Goal: Task Accomplishment & Management: Use online tool/utility

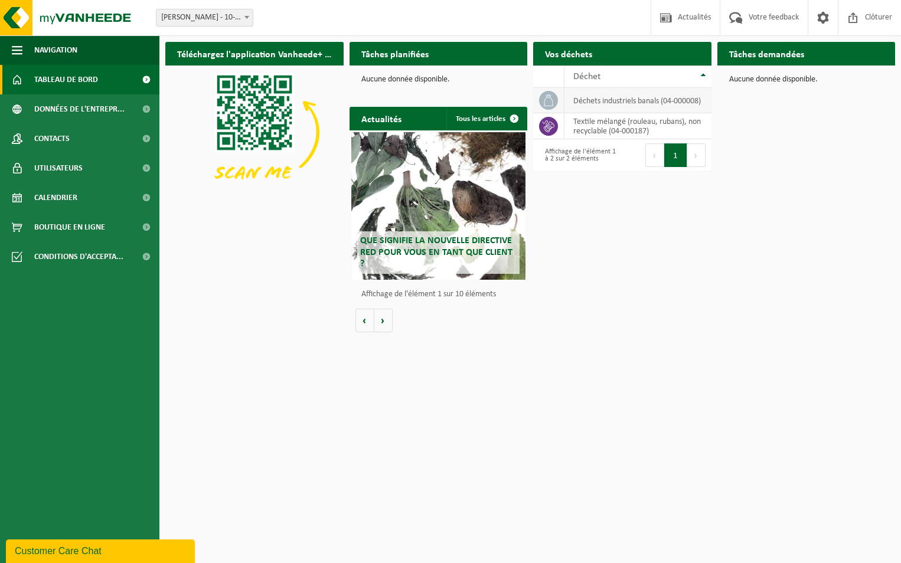
click at [618, 101] on td "déchets industriels banals (04-000008)" at bounding box center [638, 100] width 147 height 25
click at [660, 73] on span "Demander un transport" at bounding box center [651, 77] width 77 height 8
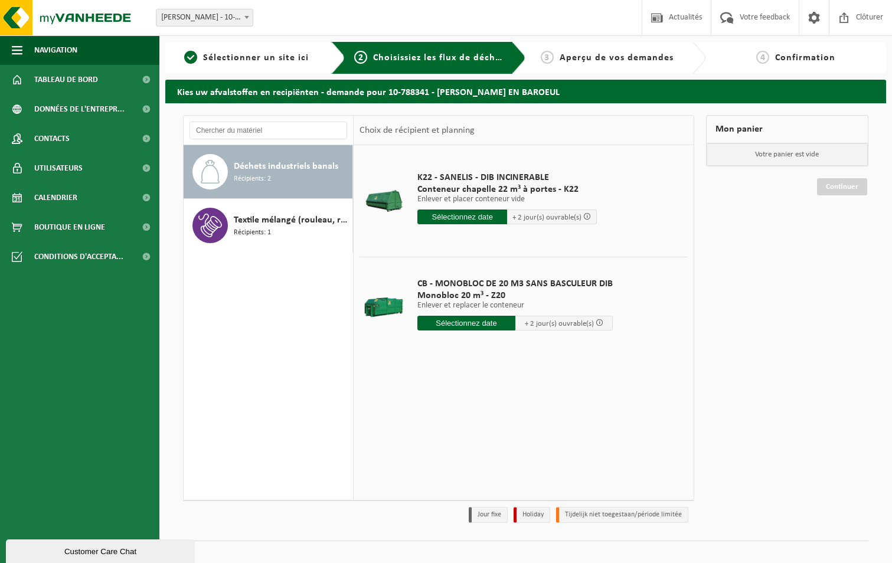
click at [463, 325] on input "text" at bounding box center [467, 323] width 98 height 15
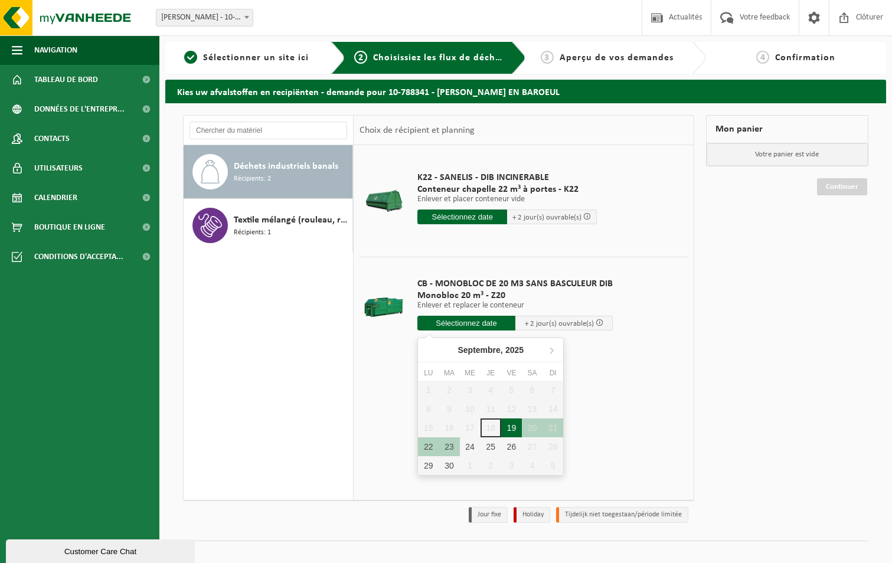
click at [512, 432] on div "19" at bounding box center [511, 428] width 21 height 19
type input "à partir de 2025-09-19"
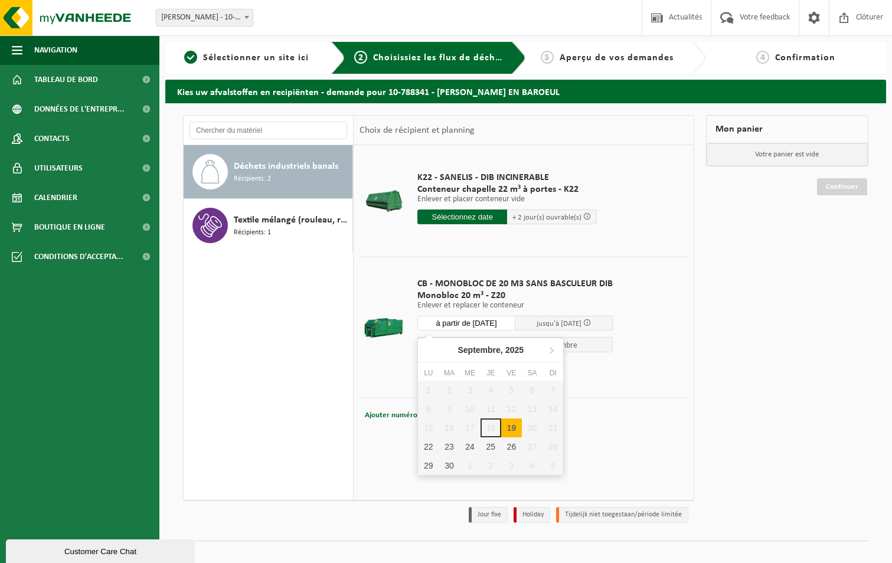
click at [485, 325] on input "à partir de 2025-09-19" at bounding box center [467, 323] width 98 height 15
click at [511, 432] on div "19" at bounding box center [511, 428] width 21 height 19
click at [665, 430] on div "Ajouter numéro de conteneur(optionnel) Annuler" at bounding box center [524, 415] width 328 height 35
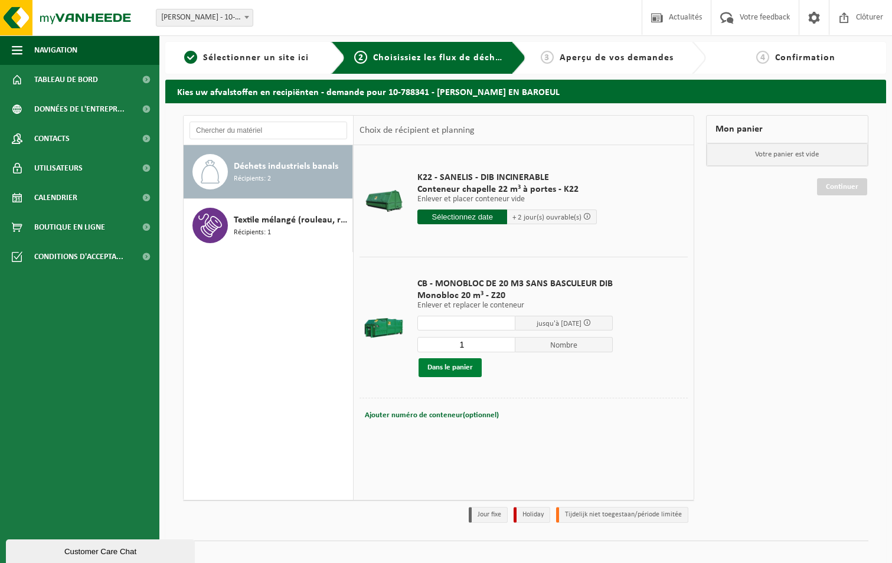
click at [458, 370] on button "Dans le panier" at bounding box center [450, 367] width 63 height 19
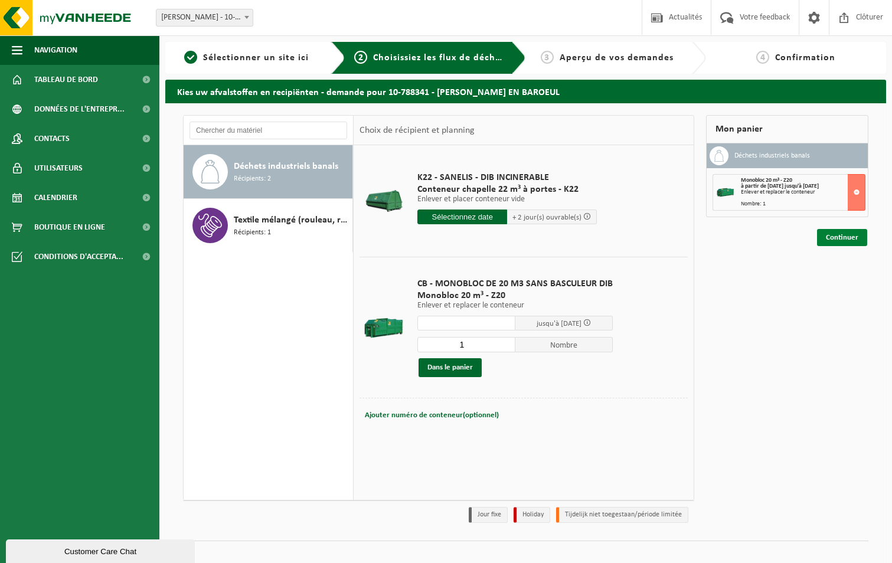
click at [843, 237] on link "Continuer" at bounding box center [842, 237] width 50 height 17
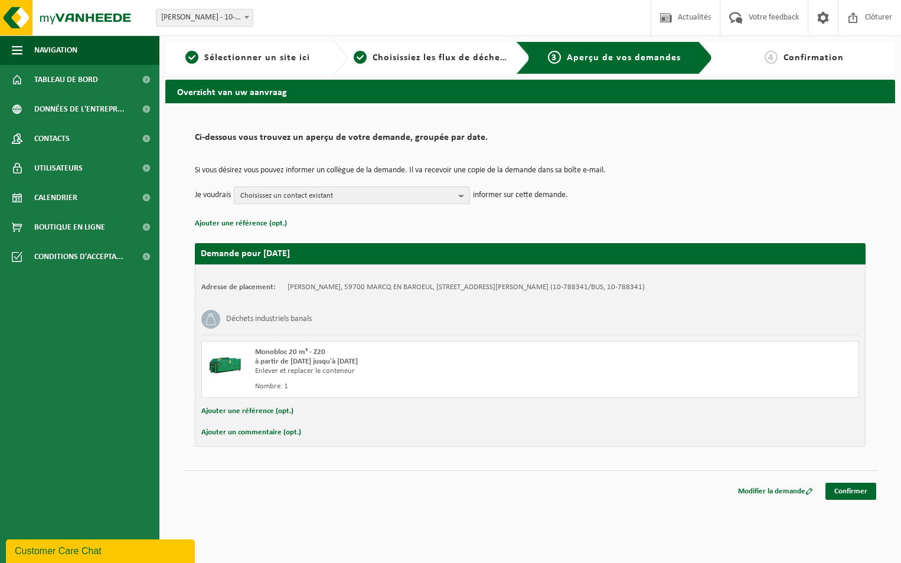
click at [464, 196] on b "button" at bounding box center [464, 195] width 11 height 17
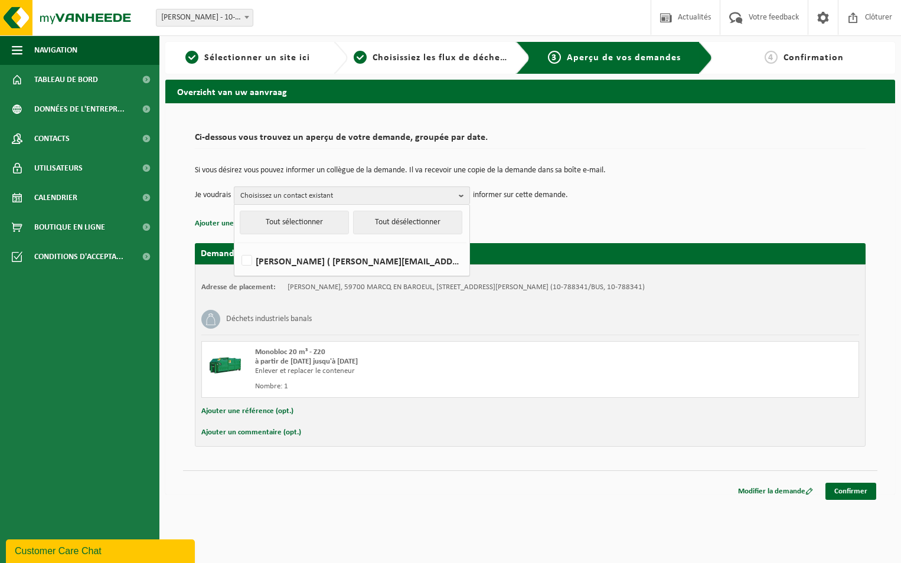
click at [464, 196] on b "button" at bounding box center [464, 195] width 11 height 17
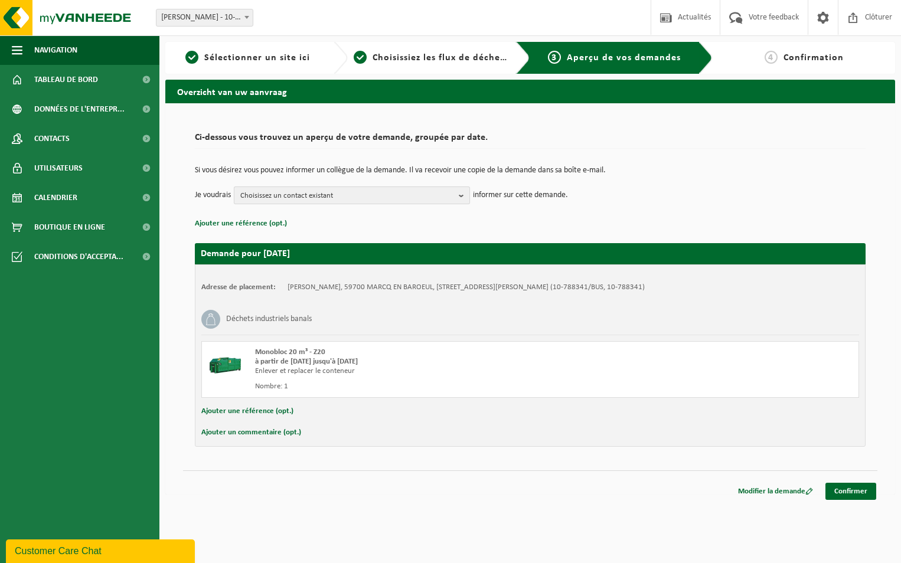
click at [467, 195] on b "button" at bounding box center [464, 195] width 11 height 17
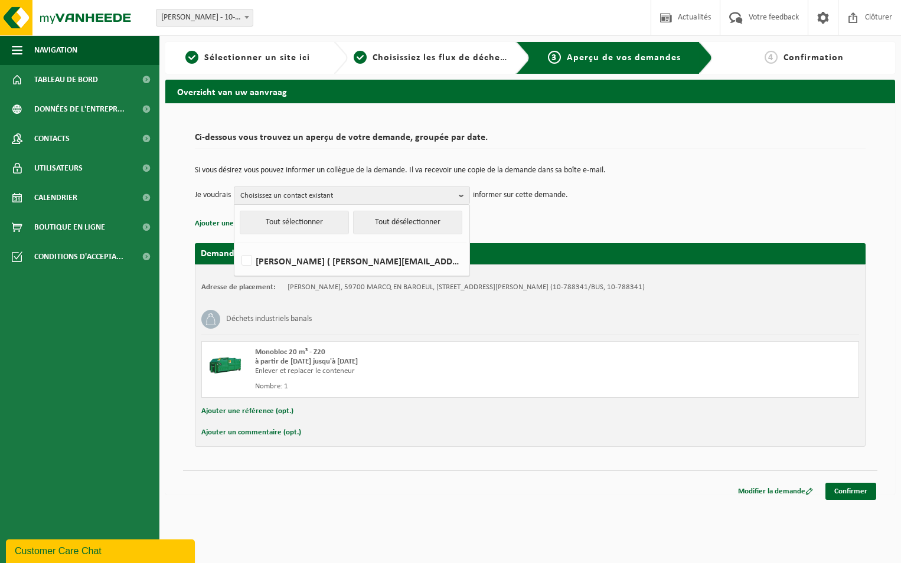
click at [536, 153] on div "Ci-dessous vous trouvez un aperçu de votre demande, groupée par date. Si vous d…" at bounding box center [530, 179] width 671 height 105
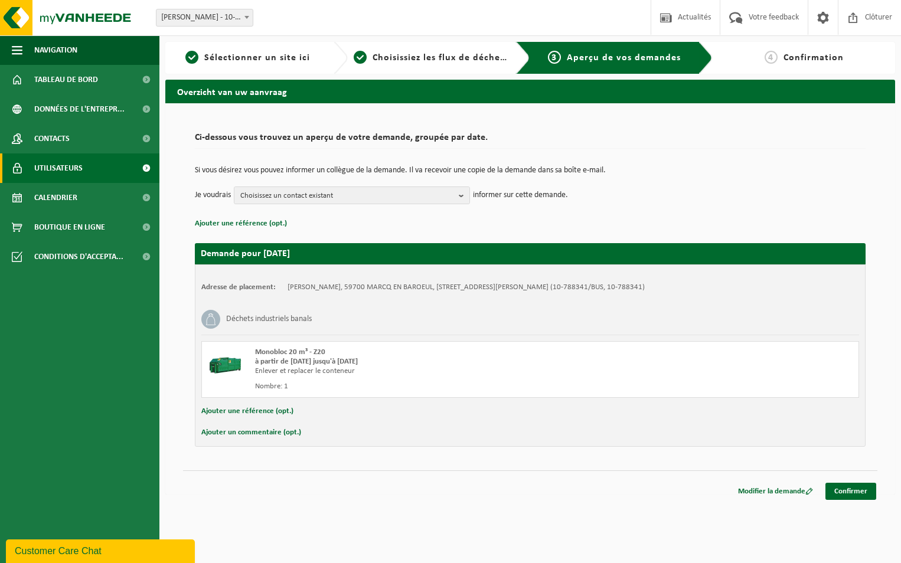
click at [71, 170] on span "Utilisateurs" at bounding box center [58, 169] width 48 height 30
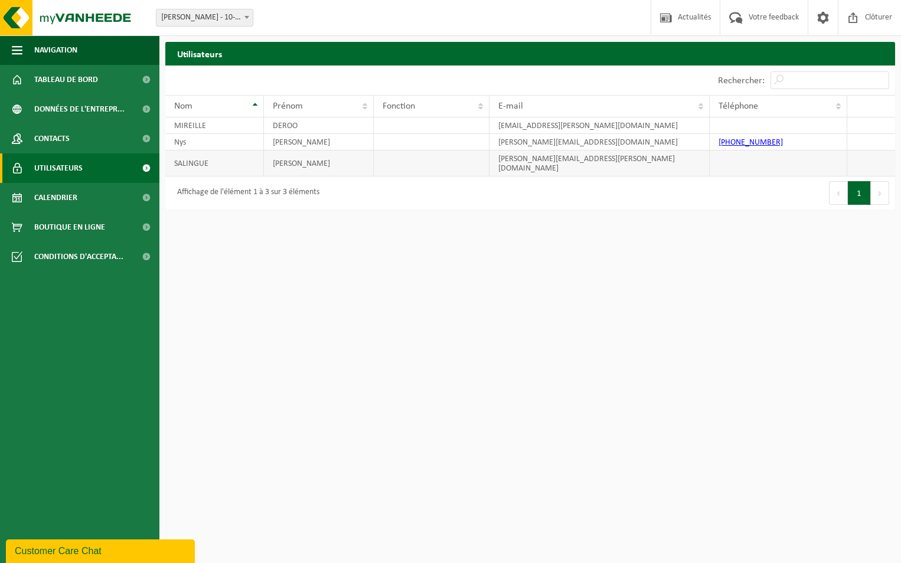
click at [532, 159] on td "frederic.salingue@elis.com" at bounding box center [600, 164] width 220 height 26
click at [292, 162] on td "FREDERIC" at bounding box center [319, 164] width 110 height 26
click at [228, 157] on td "SALINGUE" at bounding box center [214, 164] width 99 height 26
click at [204, 161] on td "SALINGUE" at bounding box center [214, 164] width 99 height 26
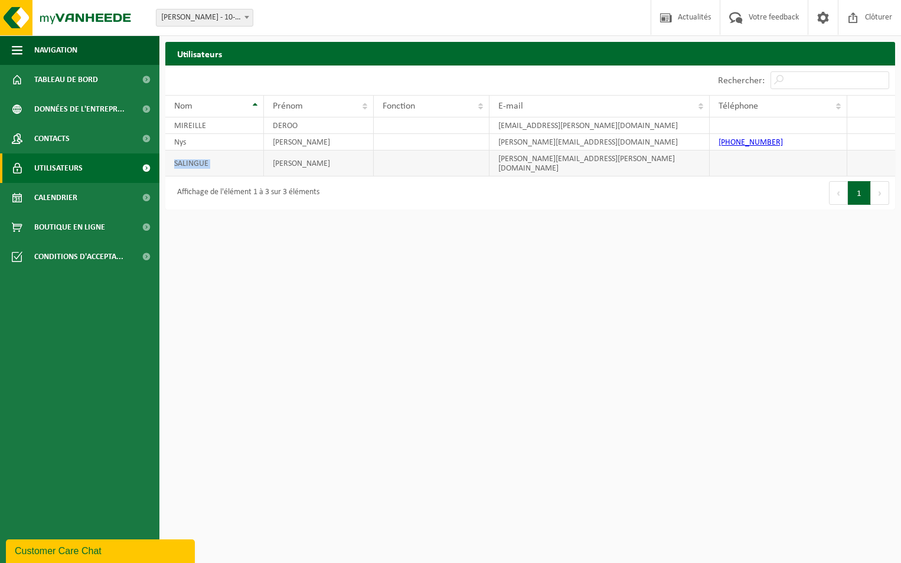
click at [204, 161] on td "SALINGUE" at bounding box center [214, 164] width 99 height 26
click at [79, 142] on link "Contacts" at bounding box center [79, 139] width 159 height 30
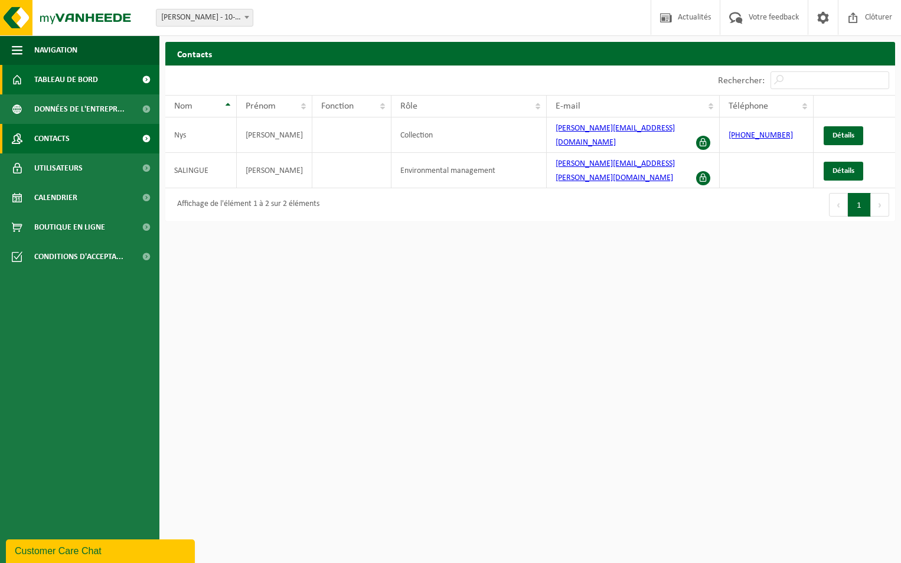
click at [92, 79] on span "Tableau de bord" at bounding box center [66, 80] width 64 height 30
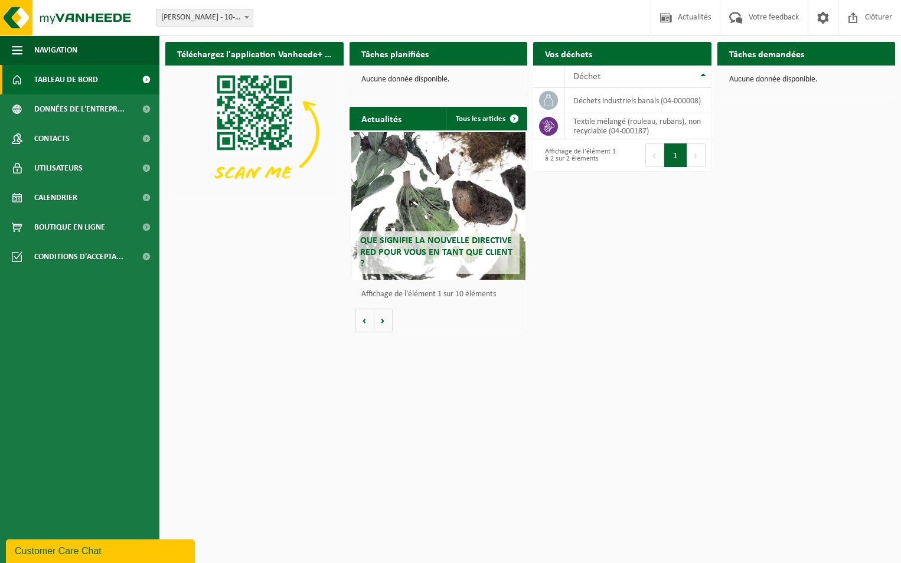
click at [646, 73] on span "Demander un transport" at bounding box center [651, 77] width 77 height 8
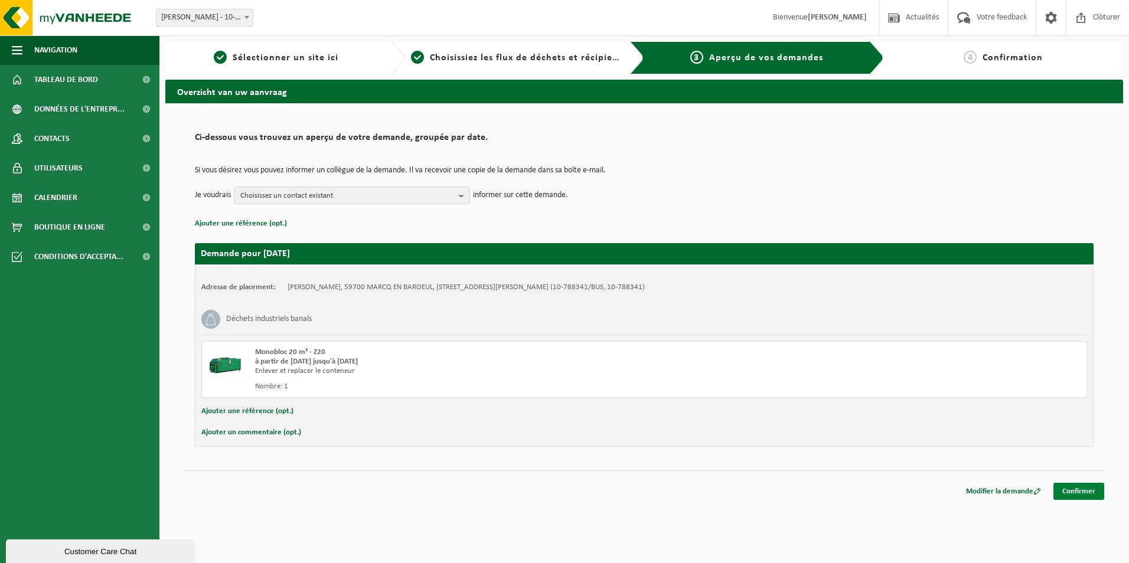
click at [1083, 490] on link "Confirmer" at bounding box center [1079, 491] width 51 height 17
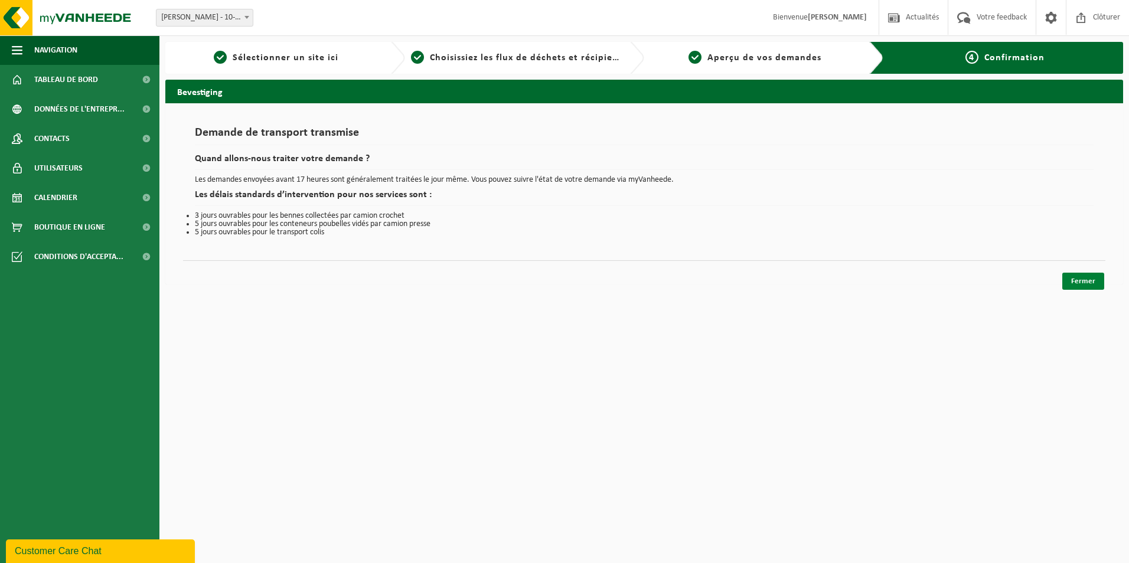
click at [1090, 283] on link "Fermer" at bounding box center [1084, 281] width 42 height 17
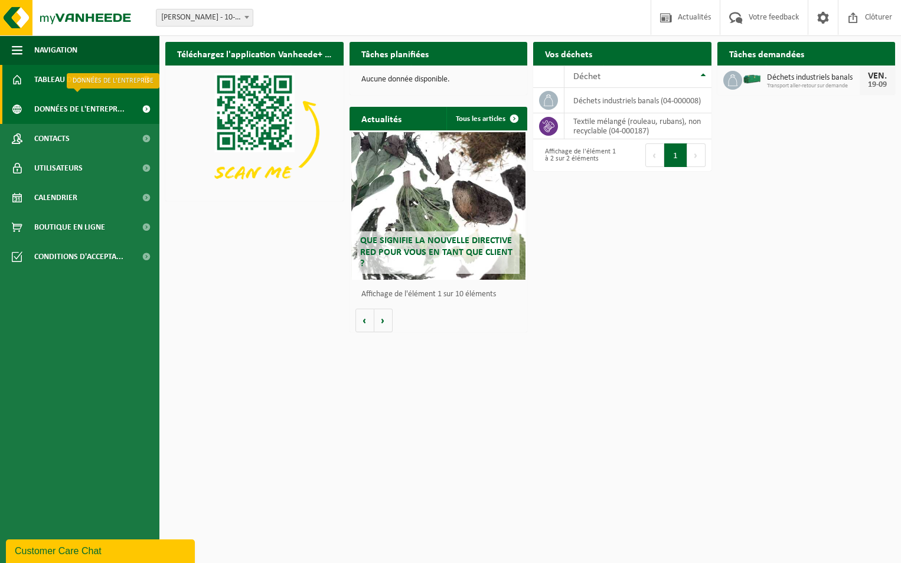
click at [77, 109] on span "Données de l'entrepr..." at bounding box center [79, 109] width 90 height 30
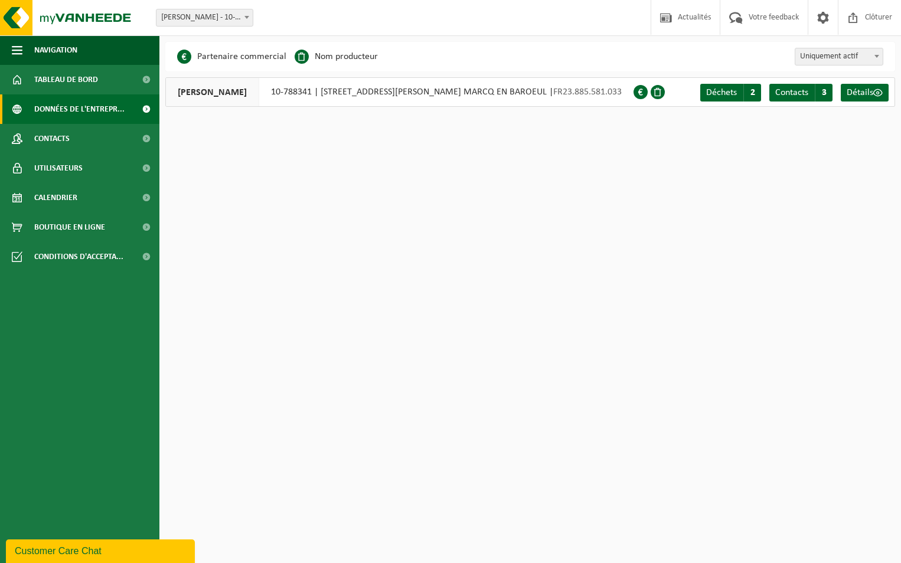
click at [397, 92] on div "[PERSON_NAME] 10-788341 | [STREET_ADDRESS][PERSON_NAME] | FR23.885.581.033" at bounding box center [399, 92] width 468 height 30
click at [727, 95] on span "Déchets" at bounding box center [721, 92] width 31 height 9
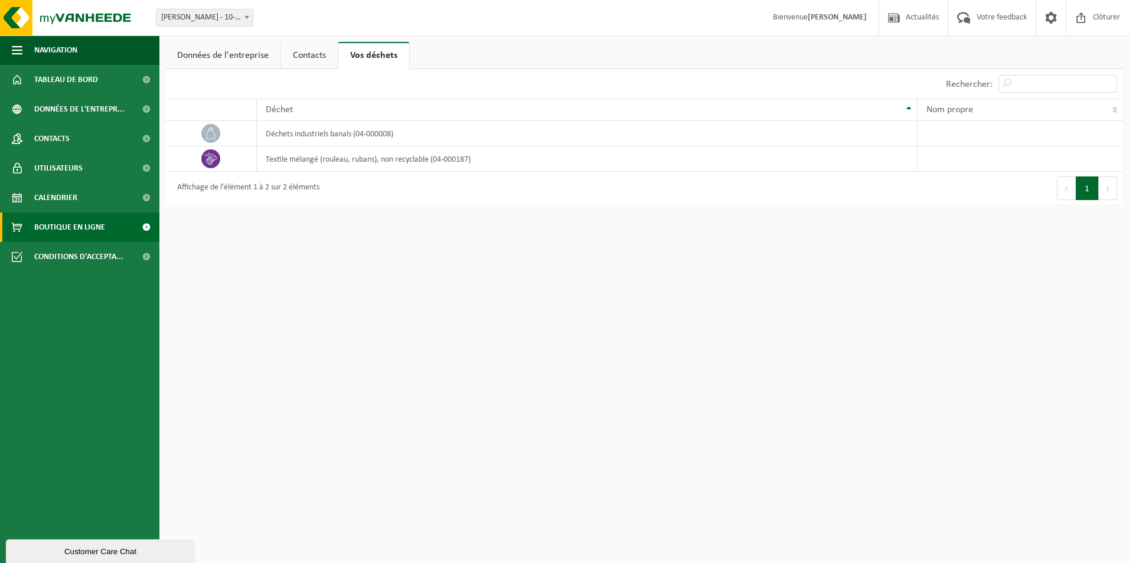
click at [64, 231] on span "Boutique en ligne" at bounding box center [69, 228] width 71 height 30
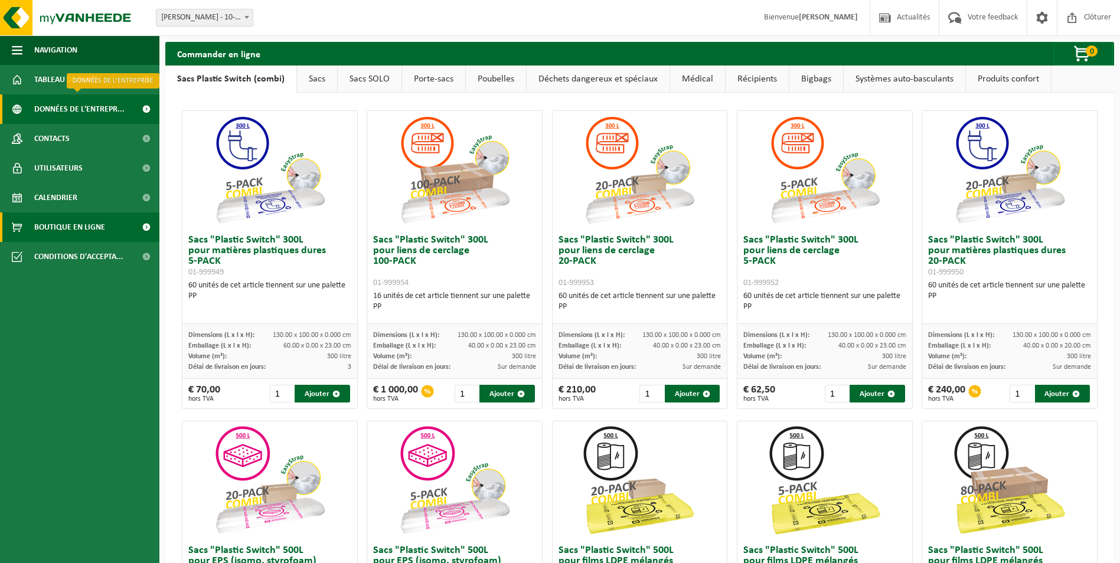
click at [95, 107] on span "Données de l'entrepr..." at bounding box center [79, 109] width 90 height 30
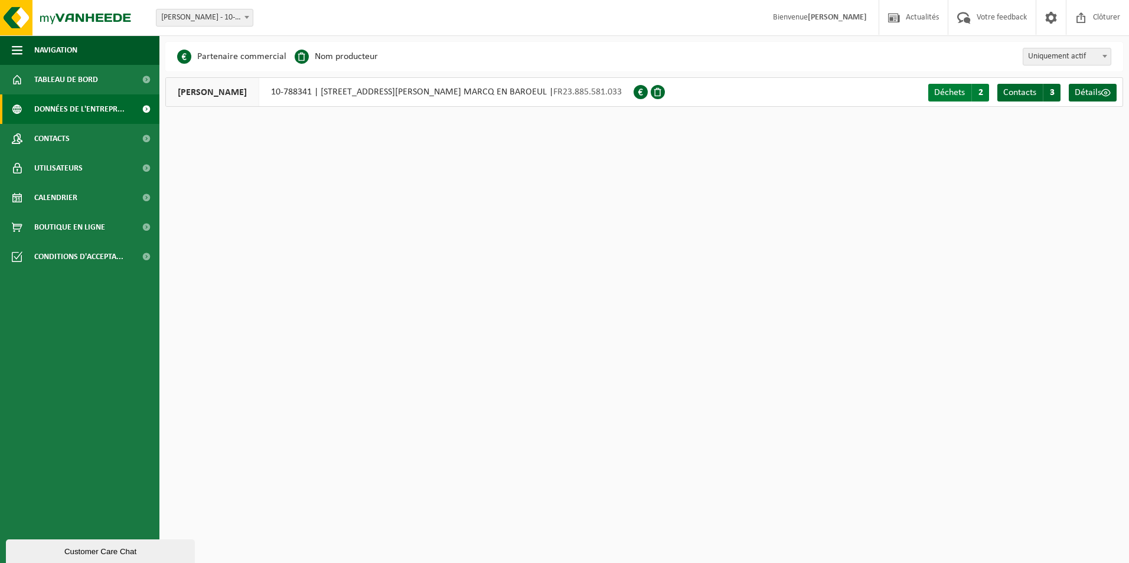
click at [949, 93] on span "Déchets" at bounding box center [949, 92] width 31 height 9
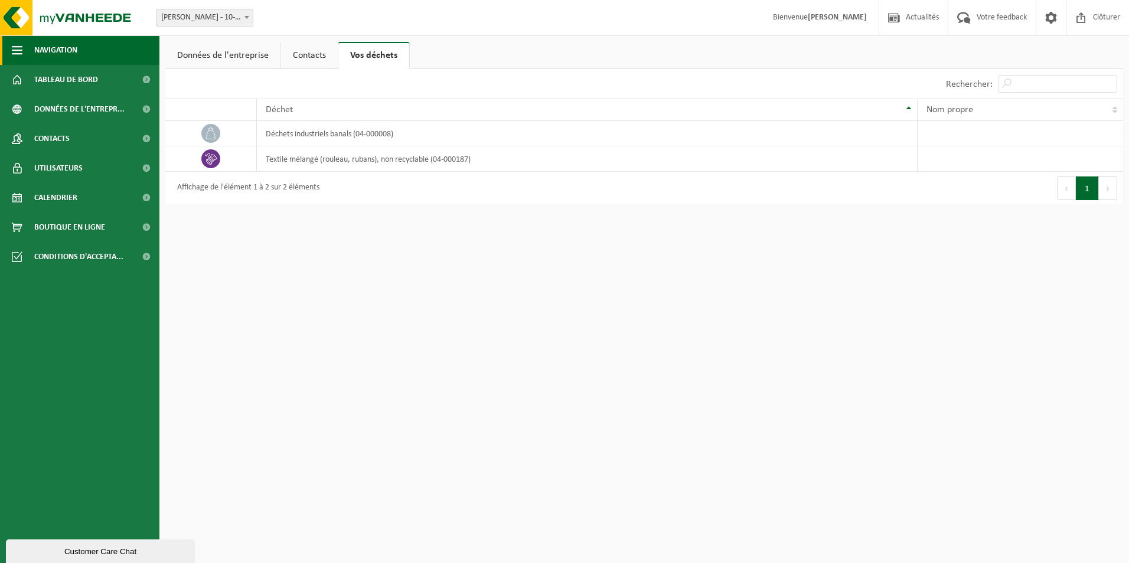
click at [15, 51] on span "button" at bounding box center [17, 50] width 11 height 30
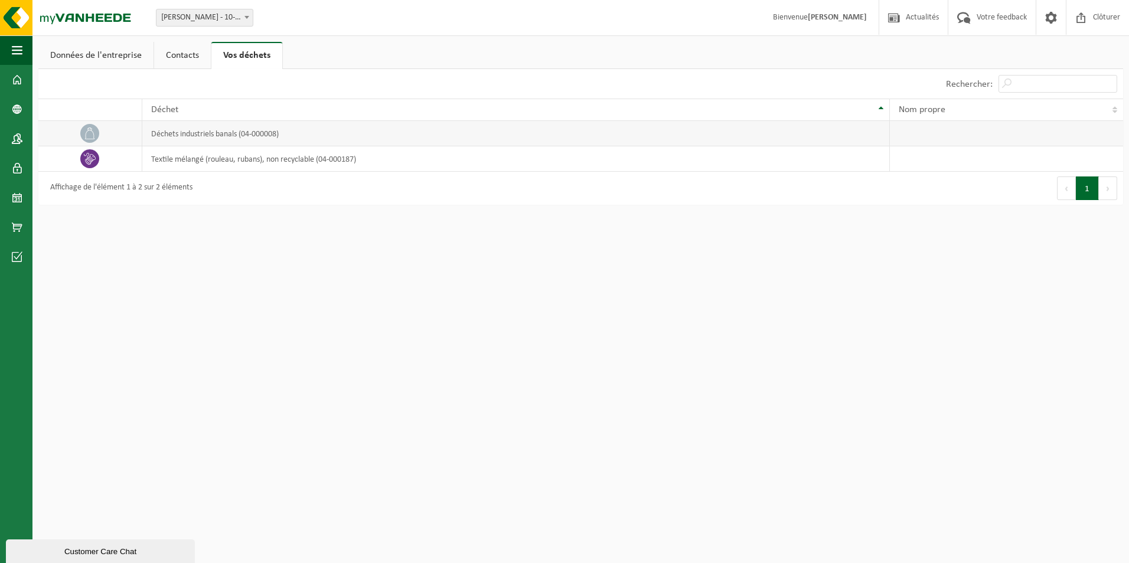
click at [265, 133] on td "déchets industriels banals (04-000008)" at bounding box center [516, 133] width 748 height 25
click at [250, 60] on link "Vos déchets" at bounding box center [246, 55] width 71 height 27
click at [20, 198] on span at bounding box center [17, 198] width 11 height 30
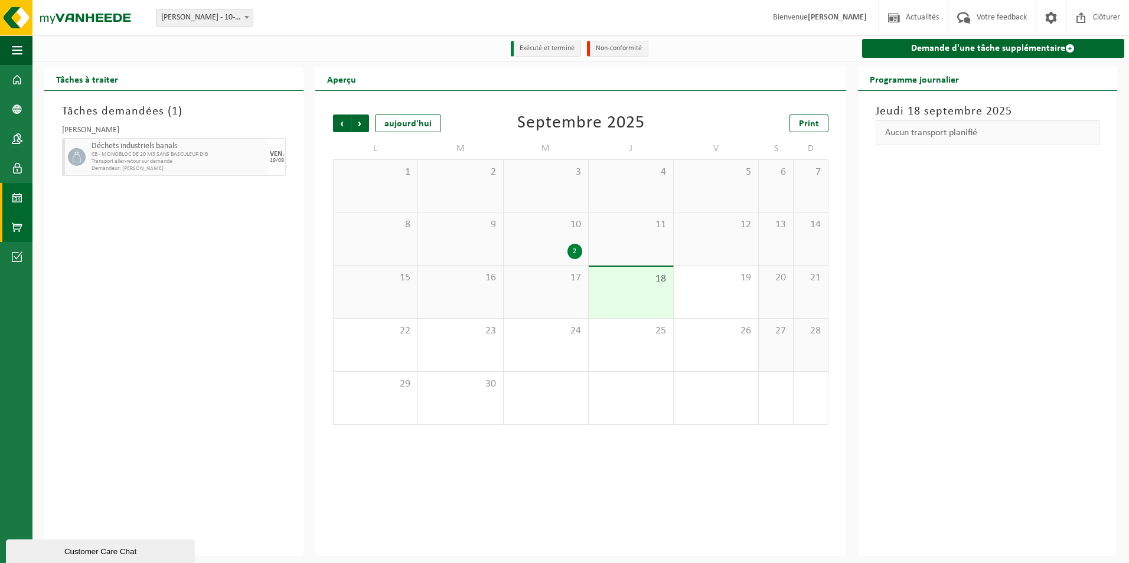
click at [18, 228] on span at bounding box center [17, 228] width 11 height 30
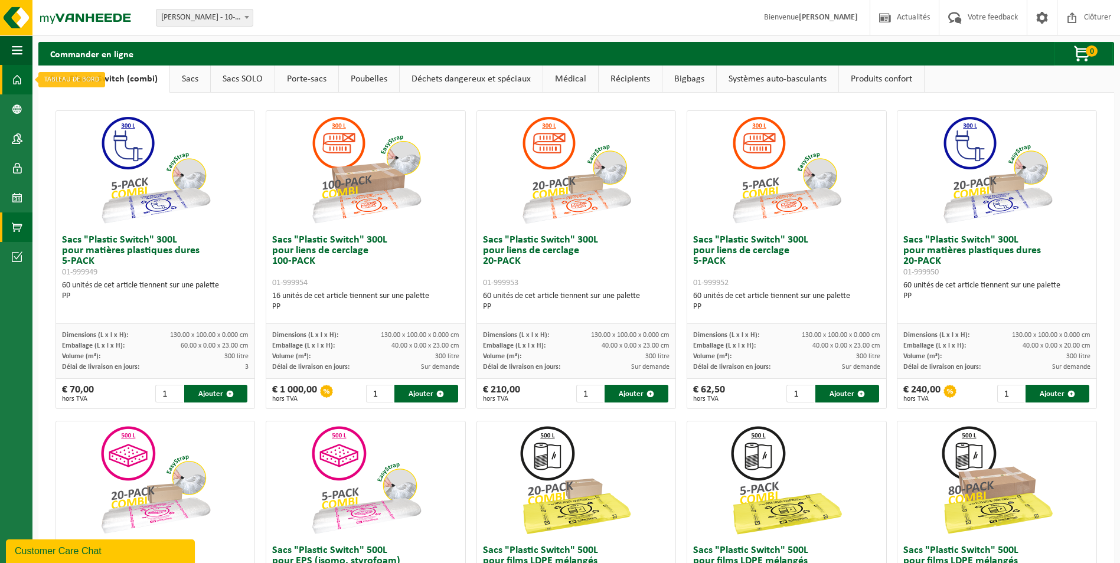
click at [19, 84] on span at bounding box center [17, 80] width 11 height 30
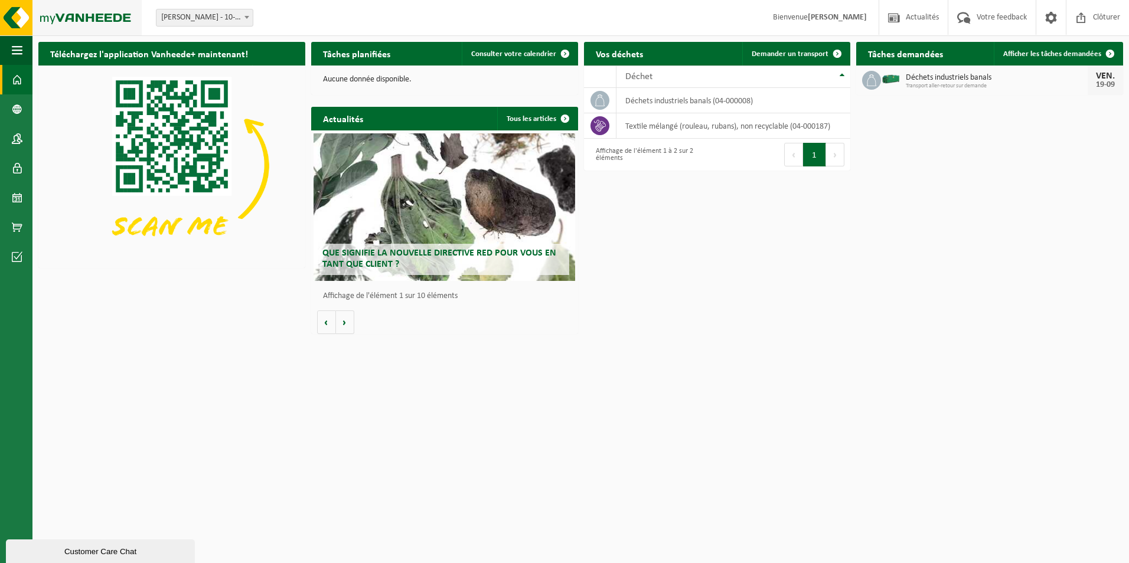
click at [15, 18] on img at bounding box center [71, 17] width 142 height 35
click at [954, 83] on span "Transport aller-retour sur demande" at bounding box center [997, 86] width 182 height 7
click at [825, 457] on html "Site: ELIS NORD - 10-788341 ELIS NORD - 10-788341 Bienvenue Mickael Nys Actuali…" at bounding box center [564, 281] width 1129 height 563
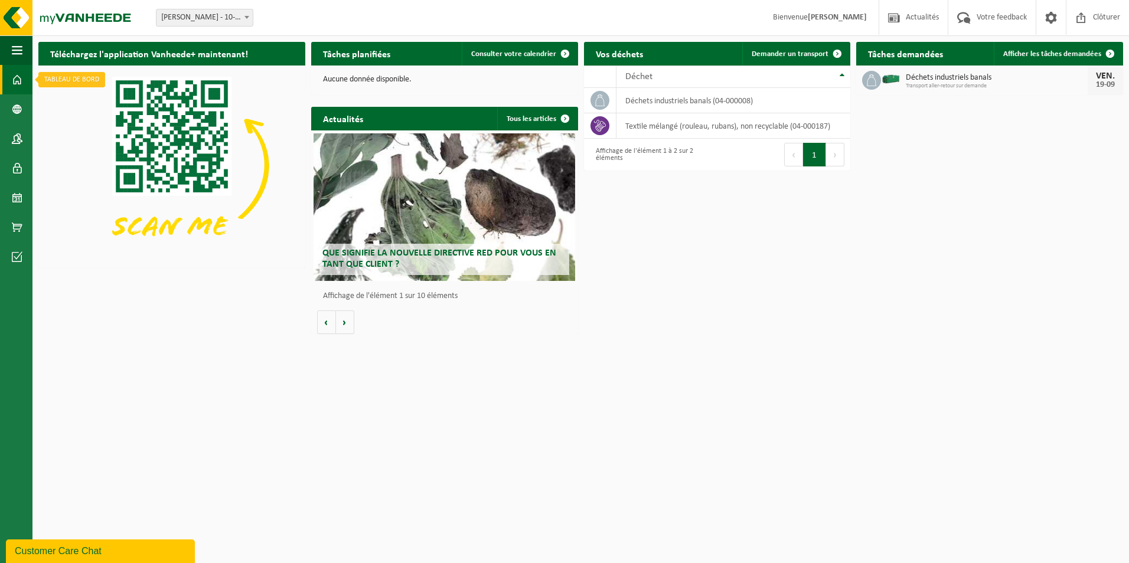
click at [13, 80] on span at bounding box center [17, 80] width 11 height 30
click at [17, 50] on span "button" at bounding box center [17, 50] width 11 height 30
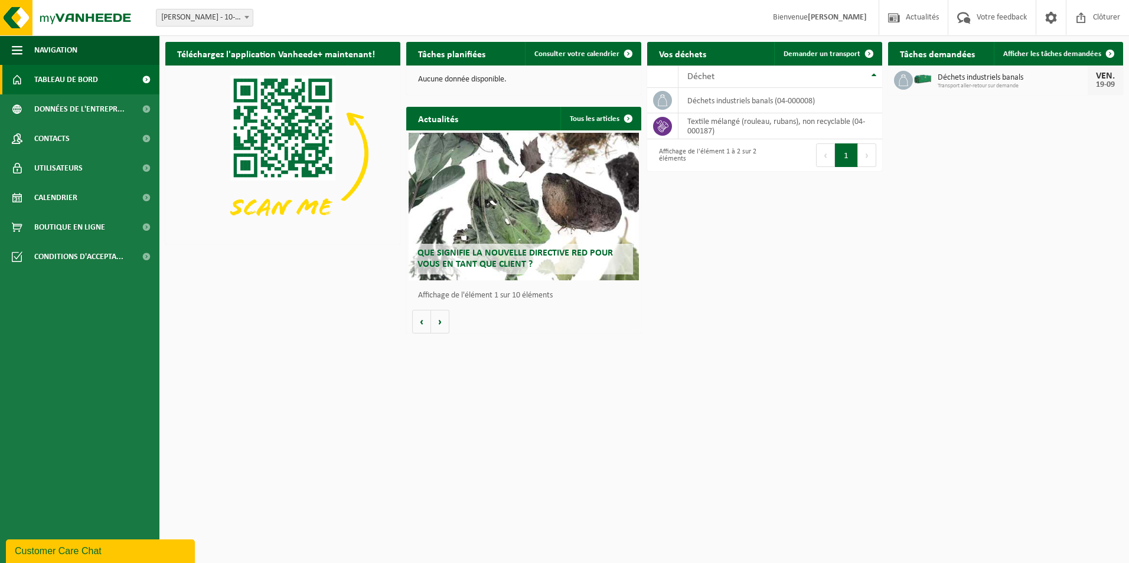
click at [89, 76] on span "Tableau de bord" at bounding box center [66, 80] width 64 height 30
click at [89, 113] on span "Données de l'entrepr..." at bounding box center [79, 109] width 90 height 30
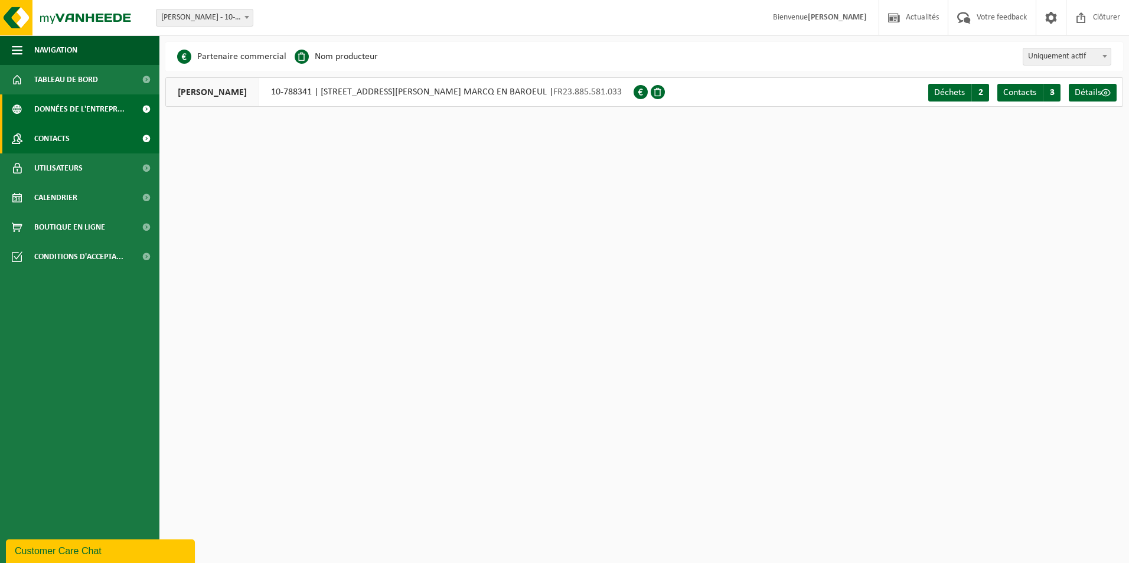
click at [85, 140] on link "Contacts" at bounding box center [79, 139] width 159 height 30
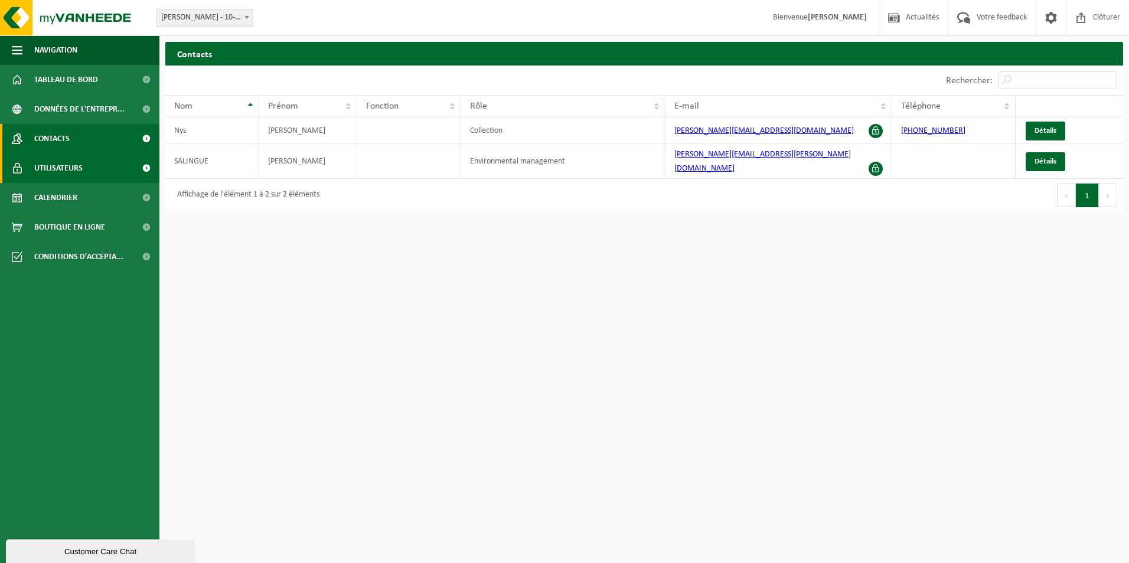
click at [85, 165] on link "Utilisateurs" at bounding box center [79, 169] width 159 height 30
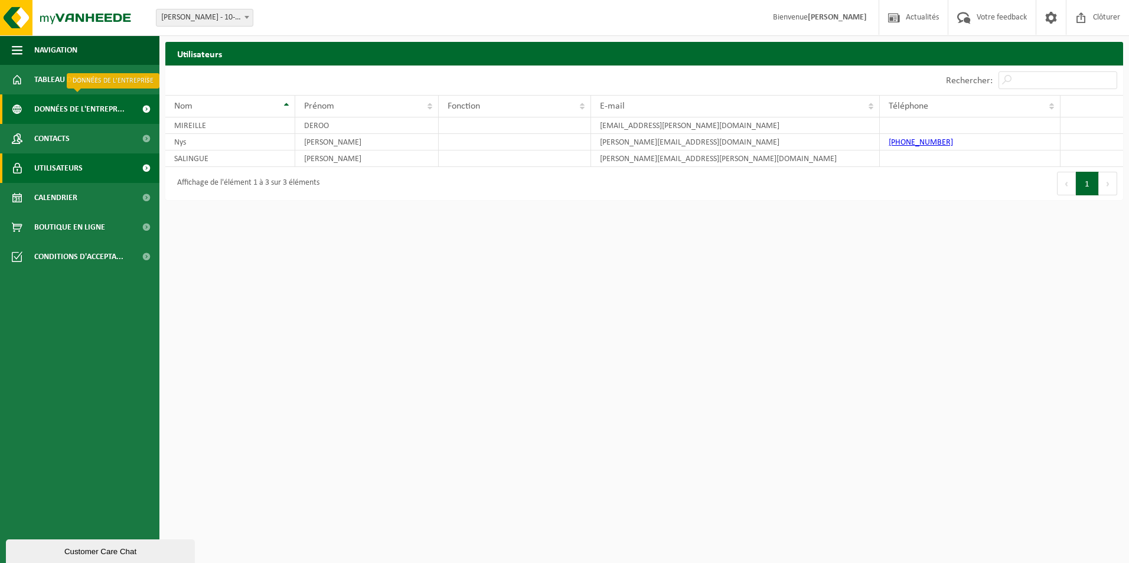
click at [120, 110] on span "Données de l'entrepr..." at bounding box center [79, 109] width 90 height 30
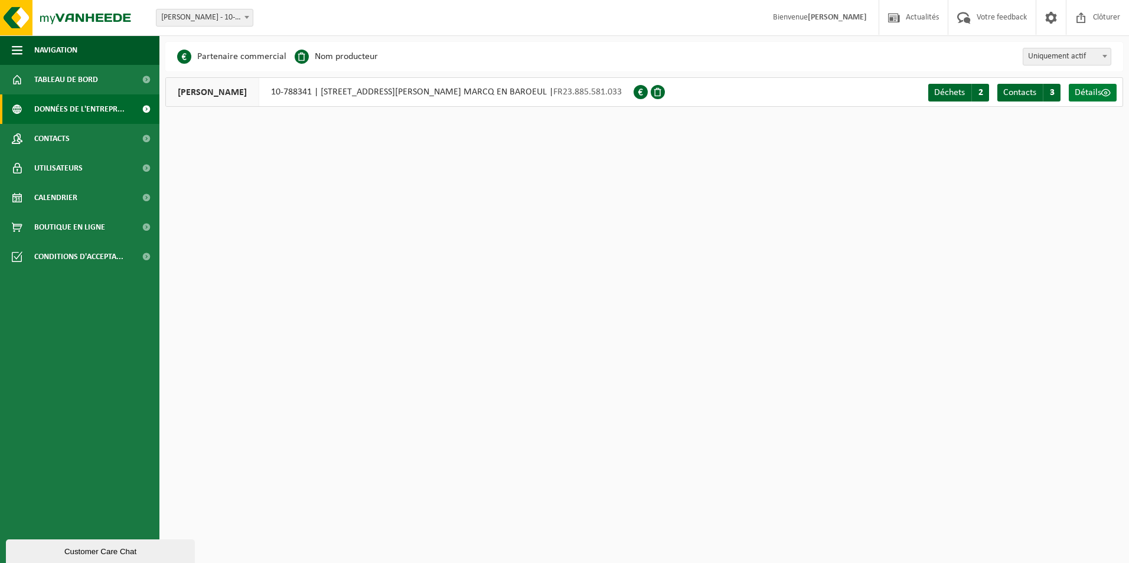
click at [1095, 93] on span "Détails" at bounding box center [1088, 92] width 27 height 9
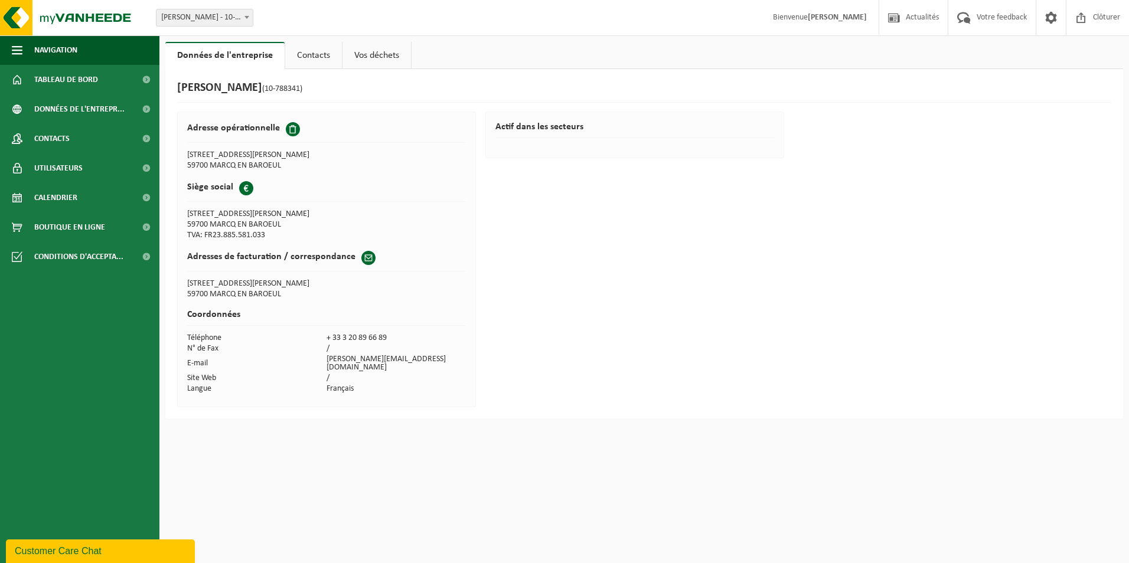
click at [381, 54] on link "Vos déchets" at bounding box center [377, 55] width 69 height 27
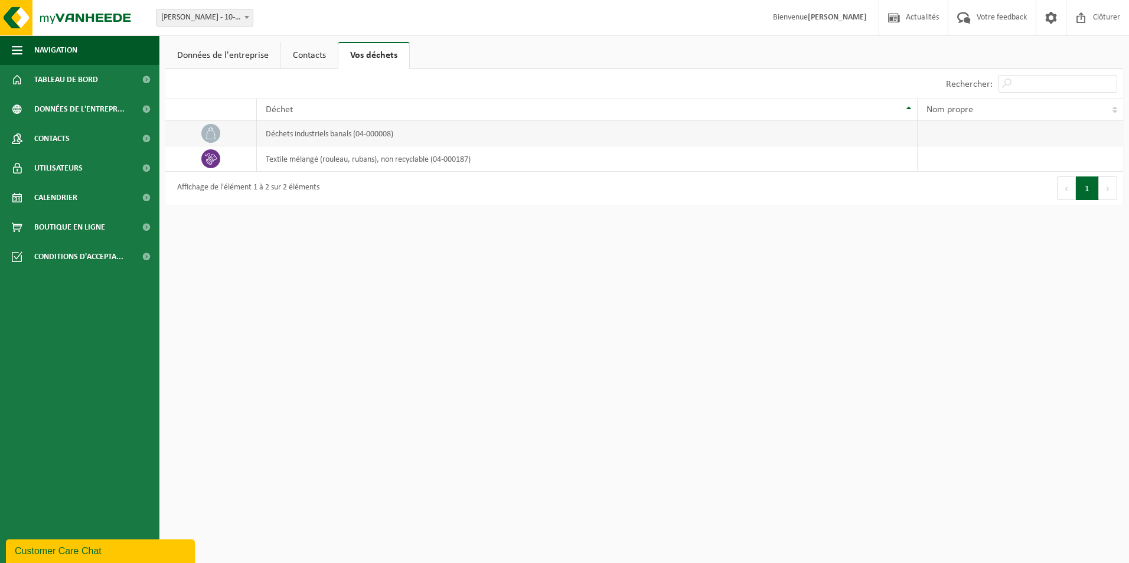
click at [323, 139] on td "déchets industriels banals (04-000008)" at bounding box center [587, 133] width 661 height 25
click at [297, 153] on td "textile mélangé (rouleau, rubans), non recyclable (04-000187)" at bounding box center [587, 158] width 661 height 25
click at [44, 113] on span "Données de l'entrepr..." at bounding box center [79, 109] width 90 height 30
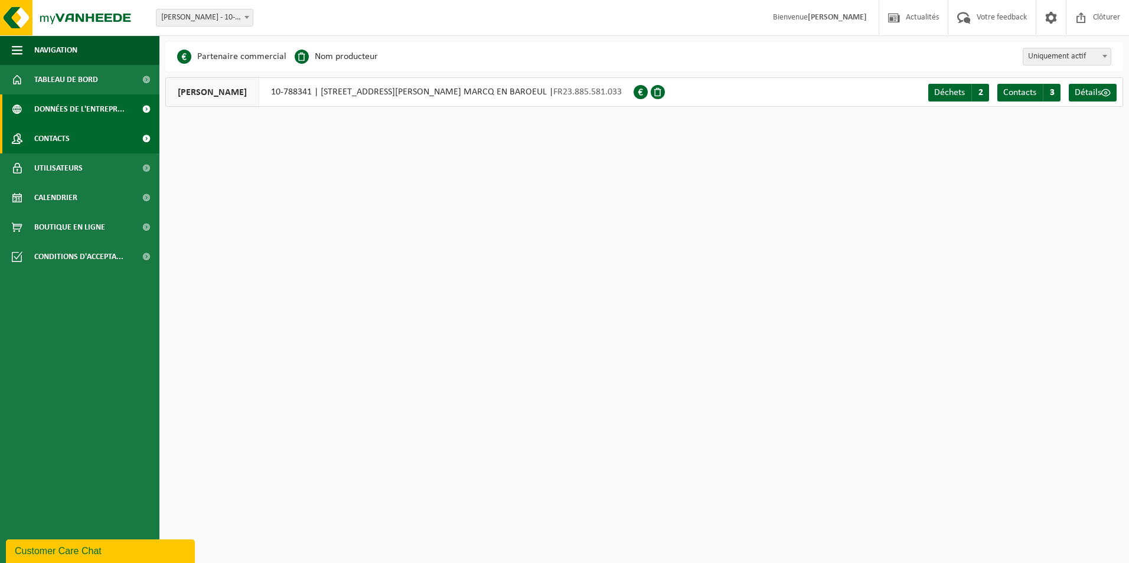
click at [50, 139] on span "Contacts" at bounding box center [51, 139] width 35 height 30
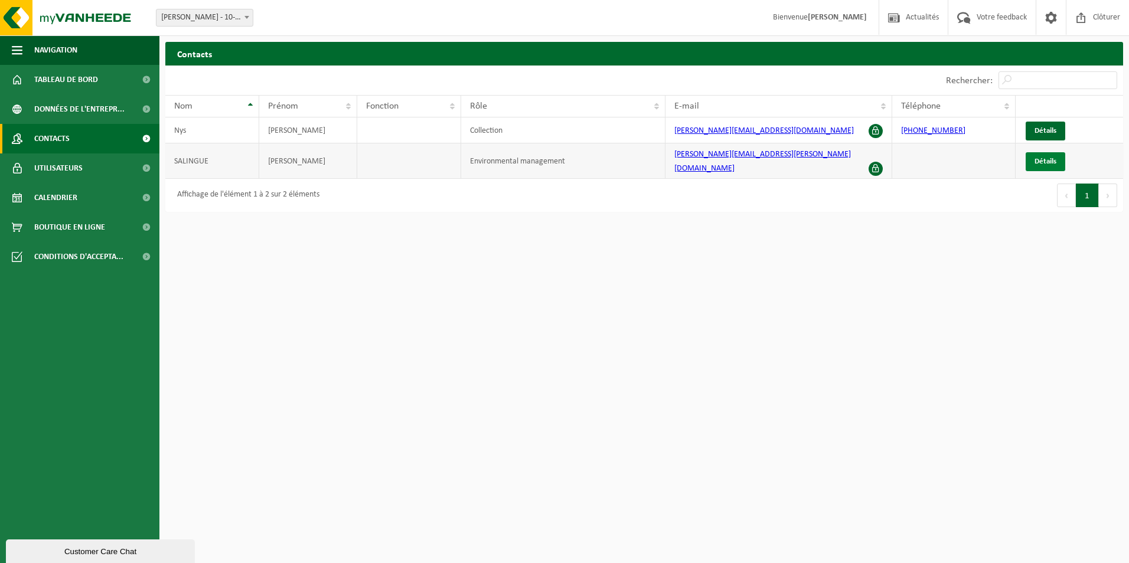
click at [1057, 159] on link "Détails" at bounding box center [1046, 161] width 40 height 19
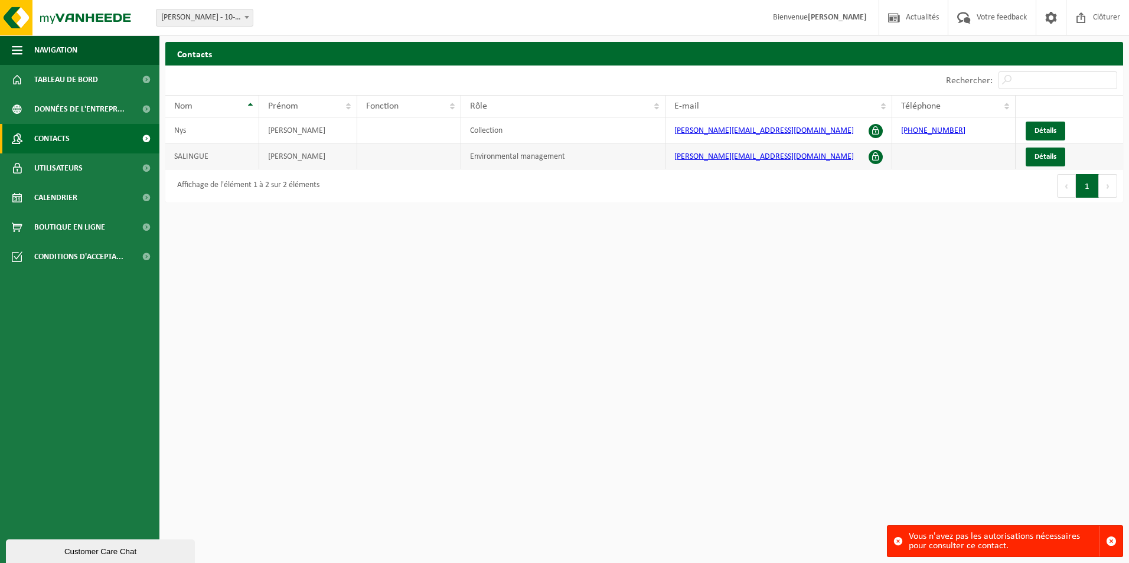
click at [876, 159] on span at bounding box center [876, 157] width 14 height 14
click at [71, 165] on span "Utilisateurs" at bounding box center [58, 169] width 48 height 30
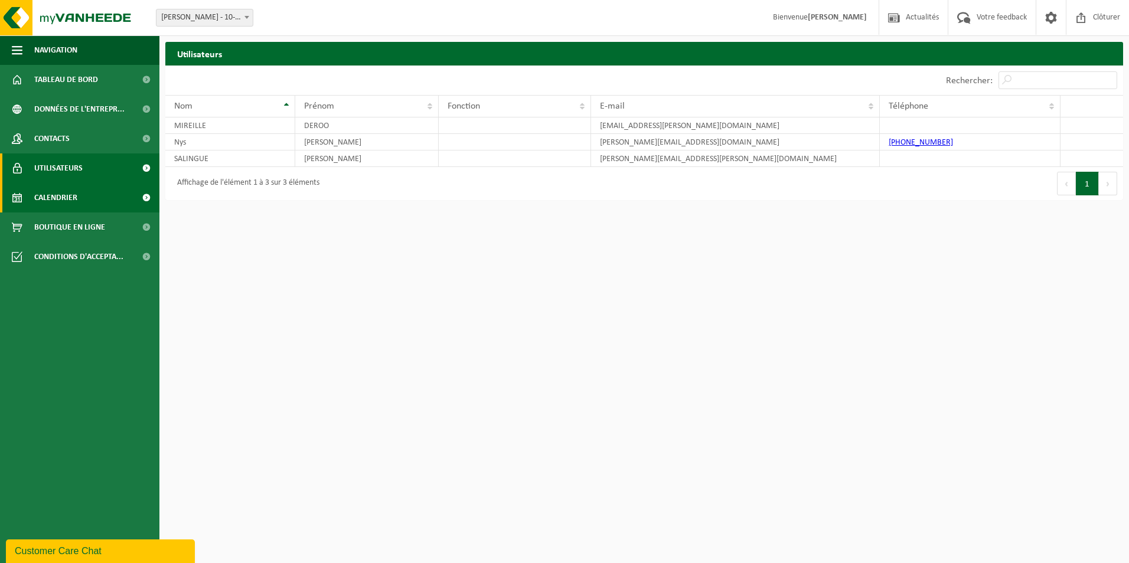
click at [73, 199] on span "Calendrier" at bounding box center [55, 198] width 43 height 30
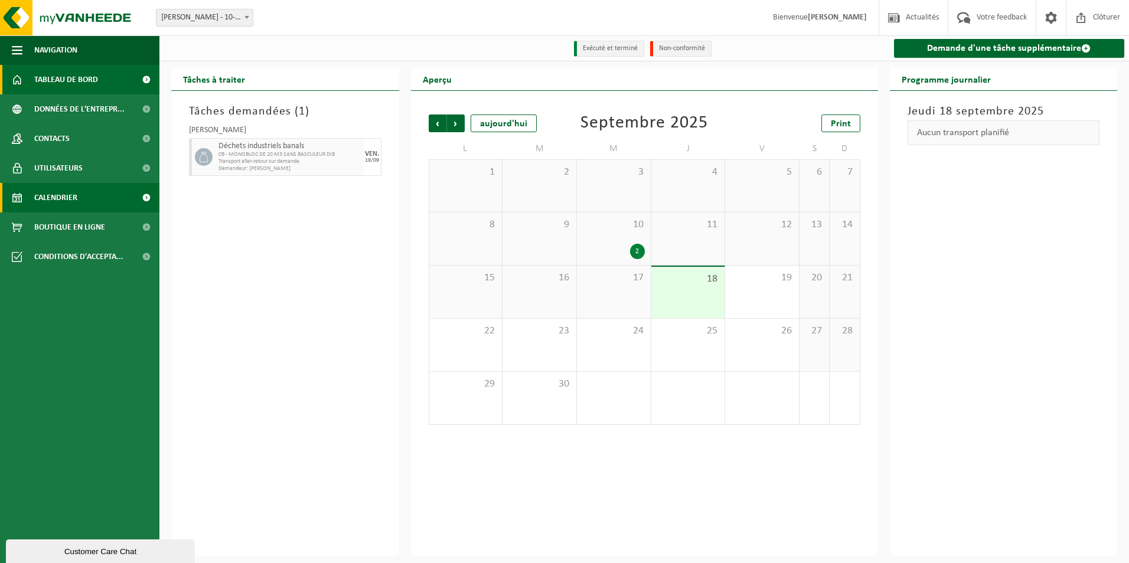
click at [43, 82] on span "Tableau de bord" at bounding box center [66, 80] width 64 height 30
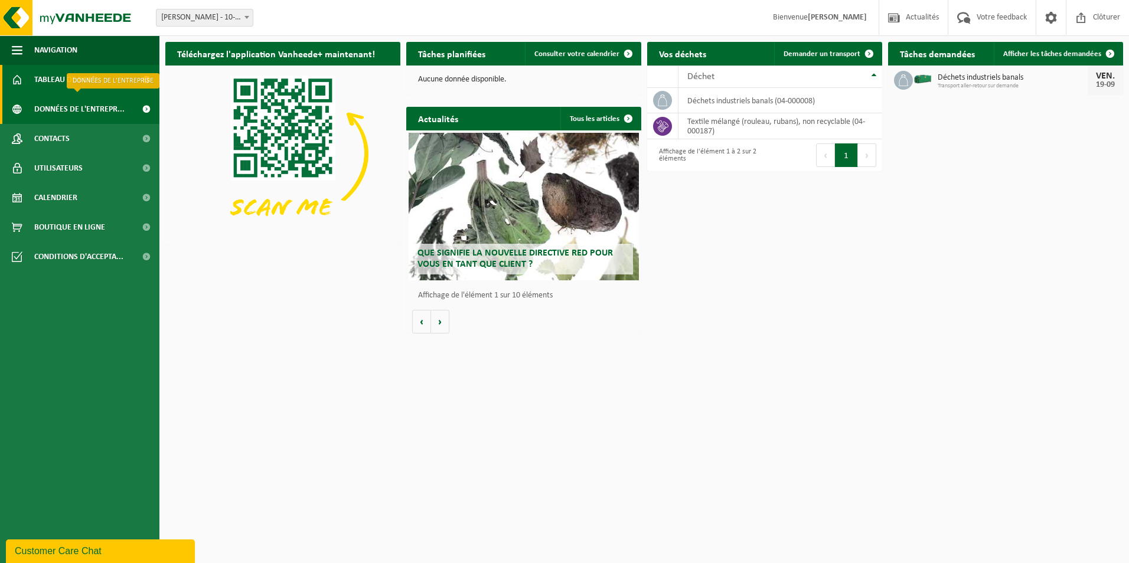
click at [81, 111] on span "Données de l'entrepr..." at bounding box center [79, 109] width 90 height 30
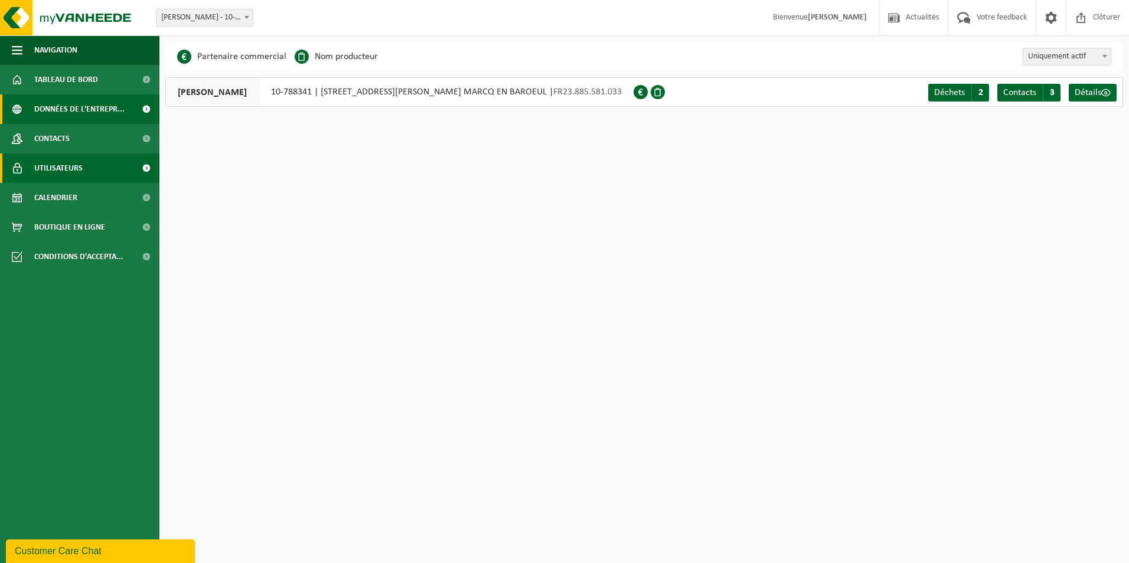
click at [82, 167] on link "Utilisateurs" at bounding box center [79, 169] width 159 height 30
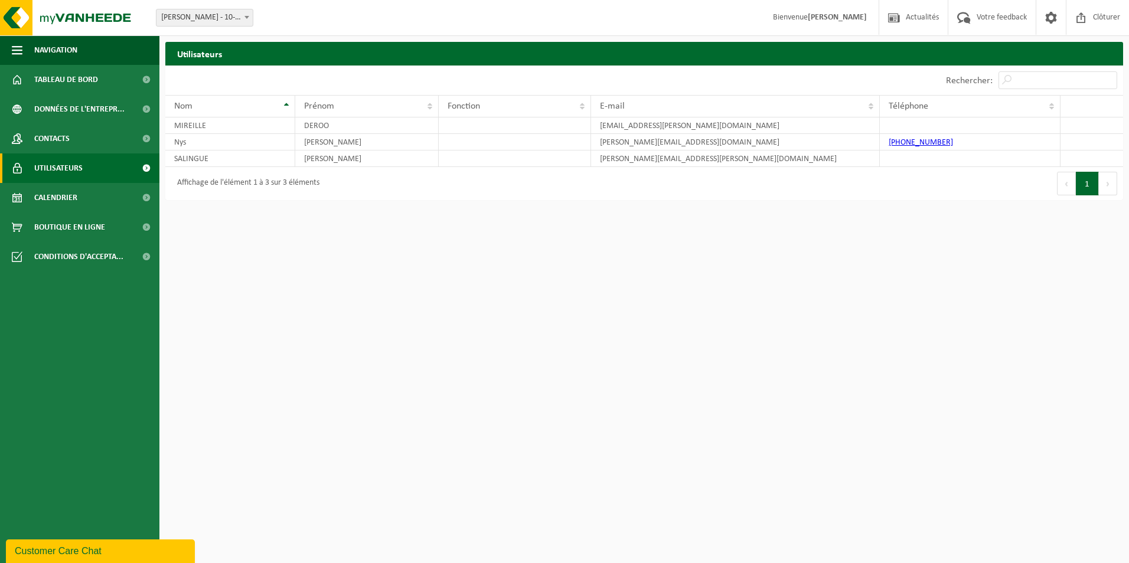
click at [825, 17] on strong "[PERSON_NAME]" at bounding box center [837, 17] width 59 height 9
click at [82, 80] on span "Tableau de bord" at bounding box center [66, 80] width 64 height 30
